Goal: Find specific page/section: Find specific page/section

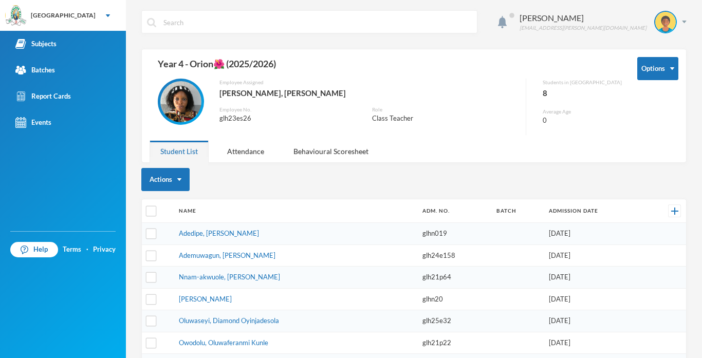
scroll to position [50, 0]
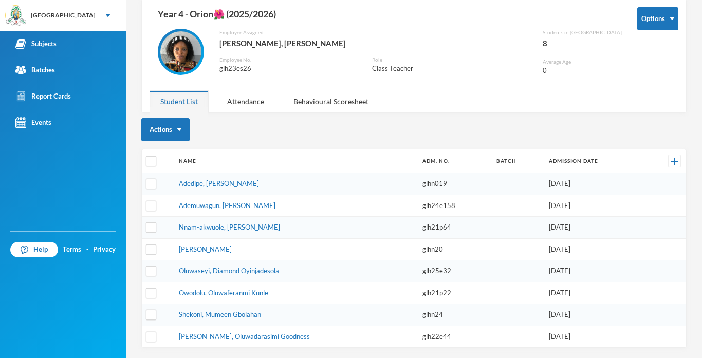
click at [418, 183] on td "glhn019" at bounding box center [455, 184] width 75 height 22
drag, startPoint x: 410, startPoint y: 183, endPoint x: 434, endPoint y: 182, distance: 24.2
click at [434, 182] on td "glhn019" at bounding box center [455, 184] width 75 height 22
click at [40, 78] on link "Batches" at bounding box center [63, 70] width 126 height 26
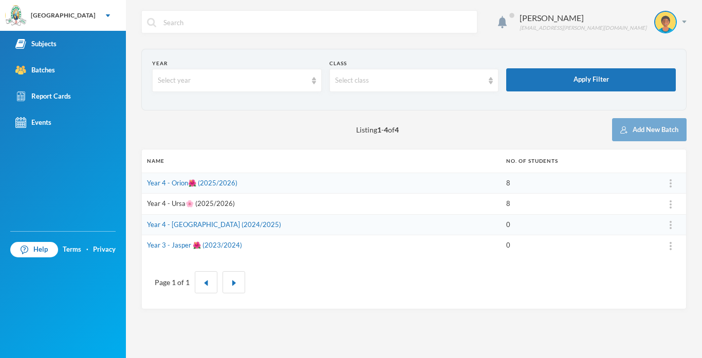
click at [168, 205] on link "Year 4 - Ursa🌸 (2025/2026)" at bounding box center [191, 204] width 88 height 8
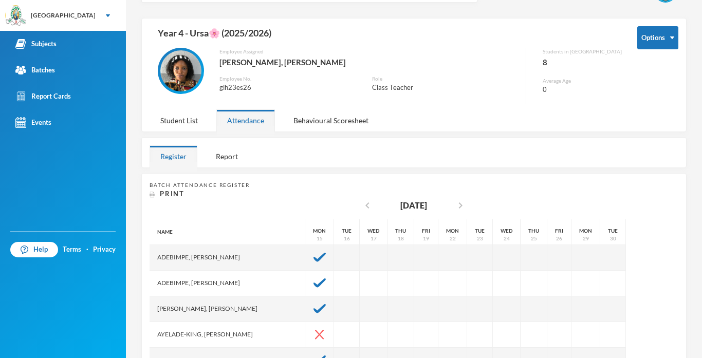
scroll to position [147, 0]
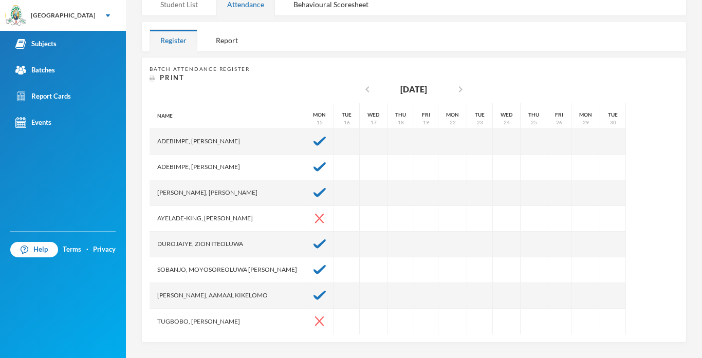
click at [184, 7] on div "Student List" at bounding box center [179, 4] width 59 height 22
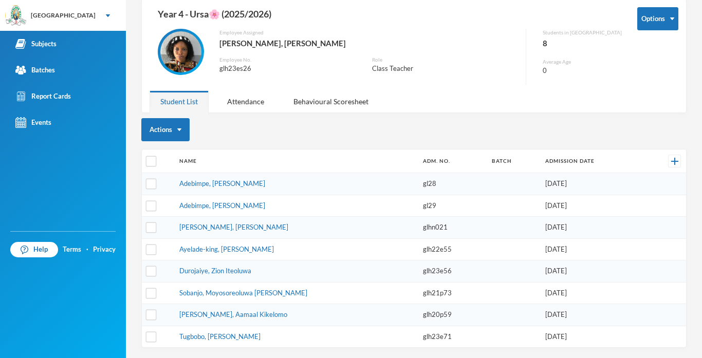
scroll to position [50, 0]
